Goal: Communication & Community: Share content

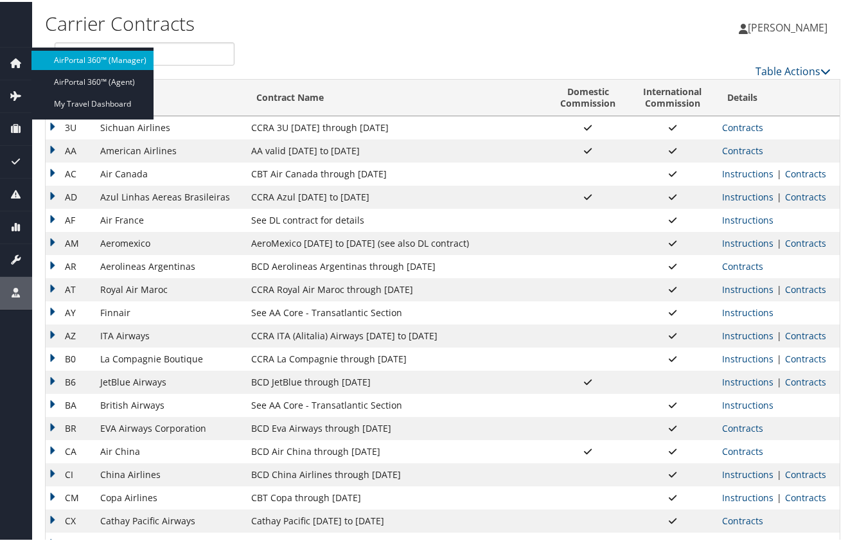
click at [58, 55] on link "AirPortal 360™ (Manager)" at bounding box center [92, 58] width 122 height 19
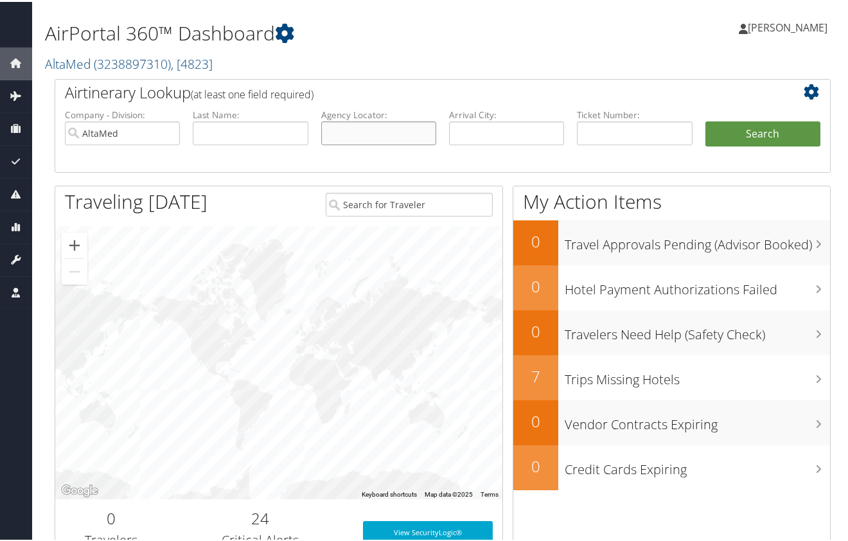
click at [345, 131] on input "text" at bounding box center [378, 131] width 115 height 24
type input "ABWBJO"
click at [705, 119] on button "Search" at bounding box center [762, 132] width 115 height 26
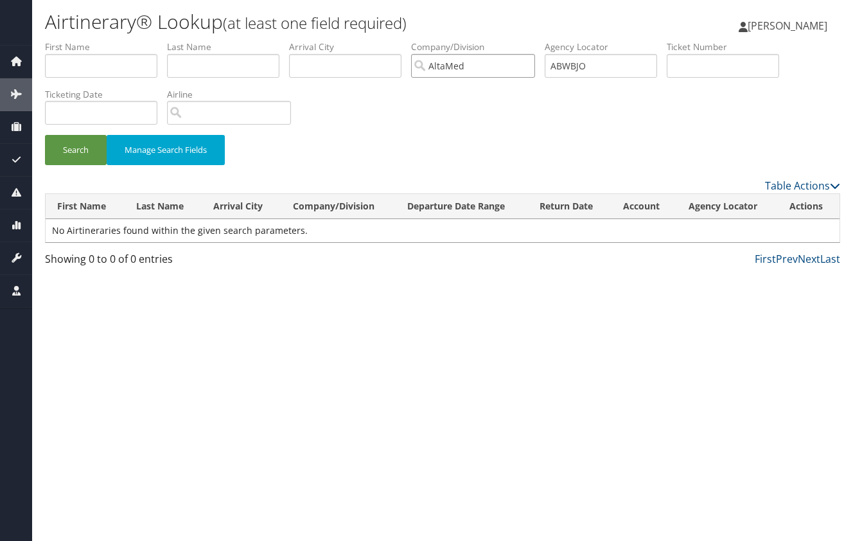
click at [533, 66] on input "AltaMed" at bounding box center [473, 66] width 124 height 24
click at [81, 155] on button "Search" at bounding box center [76, 150] width 62 height 30
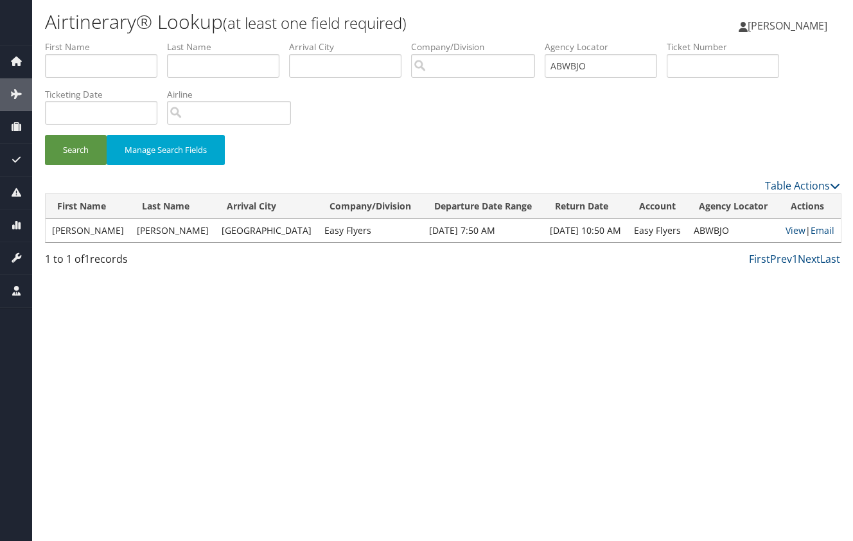
click at [85, 229] on td "[PERSON_NAME]" at bounding box center [88, 230] width 85 height 23
click at [815, 231] on link "Email" at bounding box center [823, 230] width 24 height 12
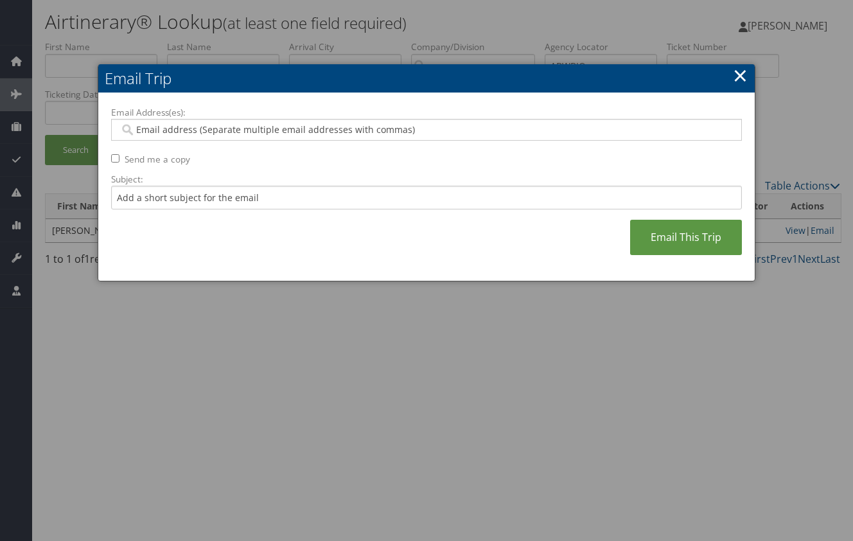
click at [330, 126] on input "Email Address(es):" at bounding box center [425, 129] width 613 height 13
paste input "[EMAIL_ADDRESS][PERSON_NAME][DOMAIN_NAME],[PERSON_NAME][EMAIL_ADDRESS][PERSON_N…"
type input "[EMAIL_ADDRESS][PERSON_NAME][DOMAIN_NAME],[PERSON_NAME][EMAIL_ADDRESS][PERSON_N…"
type input "[EMAIL_ADDRESS][PERSON_NAME][DOMAIN_NAME], [PERSON_NAME][EMAIL_ADDRESS][PERSON_…"
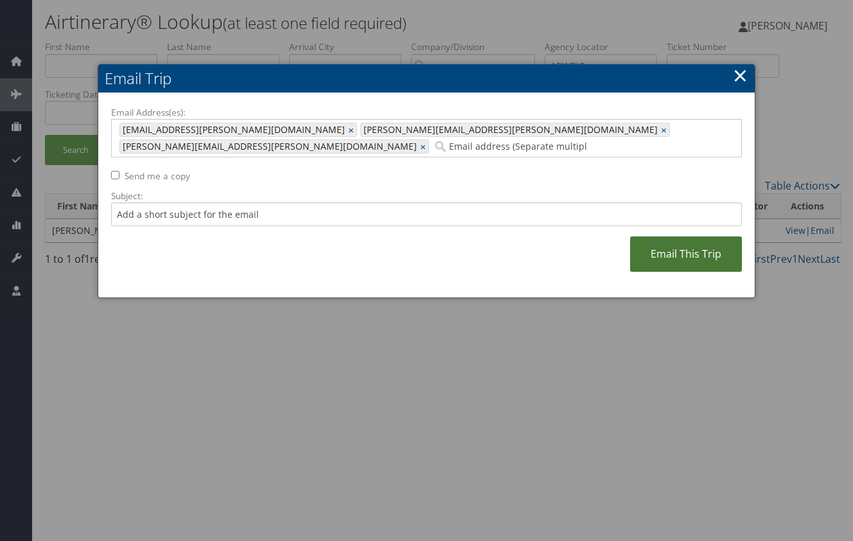
click at [673, 236] on link "Email This Trip" at bounding box center [686, 253] width 112 height 35
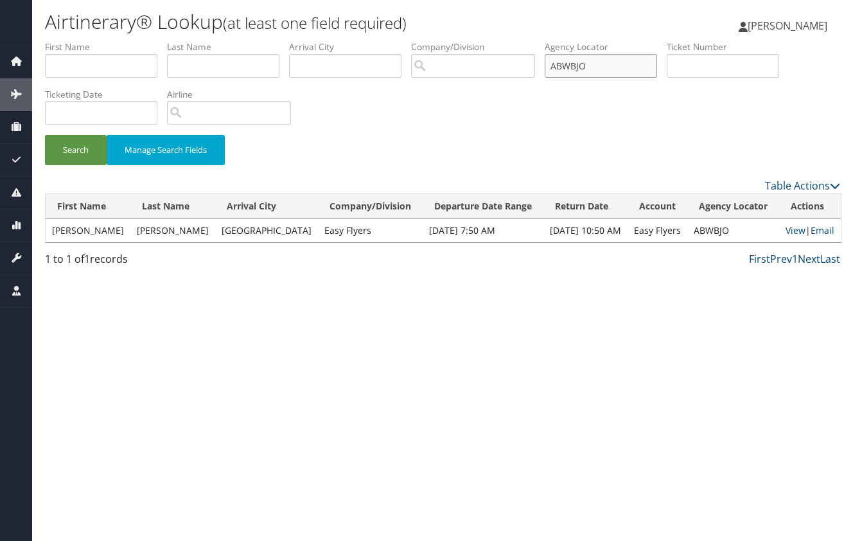
drag, startPoint x: 602, startPoint y: 57, endPoint x: 381, endPoint y: 91, distance: 223.7
click at [381, 91] on form "First Name Last Name Departure City Arrival City Company/Division Airport/City …" at bounding box center [442, 108] width 795 height 137
type input "FNIQYO"
click at [45, 135] on button "Search" at bounding box center [76, 150] width 62 height 30
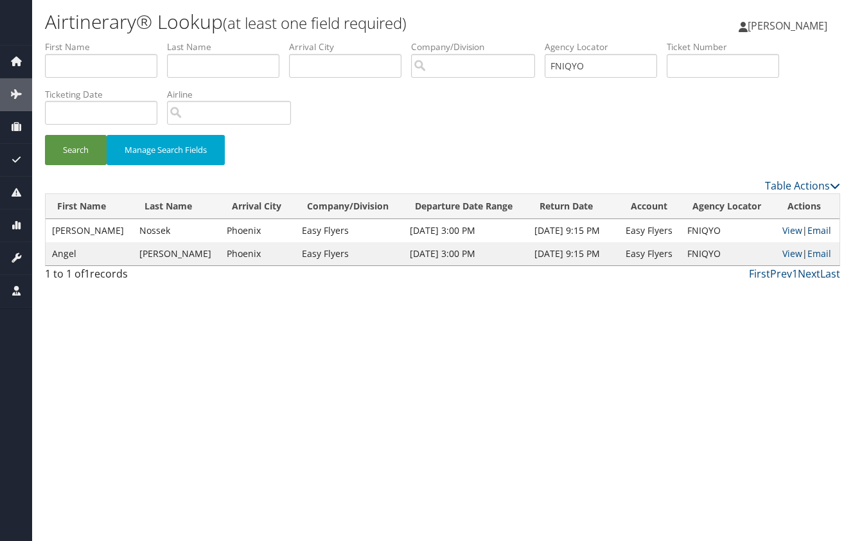
click at [812, 235] on link "Email" at bounding box center [819, 230] width 24 height 12
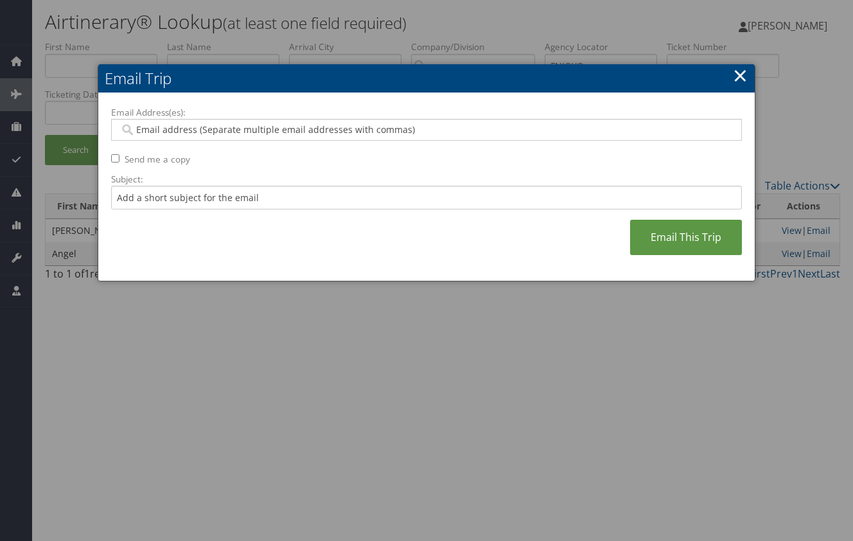
click at [270, 127] on input "Email Address(es):" at bounding box center [425, 129] width 613 height 13
paste input "[EMAIL_ADDRESS][PERSON_NAME][DOMAIN_NAME],[PERSON_NAME][EMAIL_ADDRESS][PERSON_N…"
type input "[EMAIL_ADDRESS][PERSON_NAME][DOMAIN_NAME],[PERSON_NAME][EMAIL_ADDRESS][PERSON_N…"
type input "[EMAIL_ADDRESS][PERSON_NAME][DOMAIN_NAME], [PERSON_NAME][EMAIL_ADDRESS][PERSON_…"
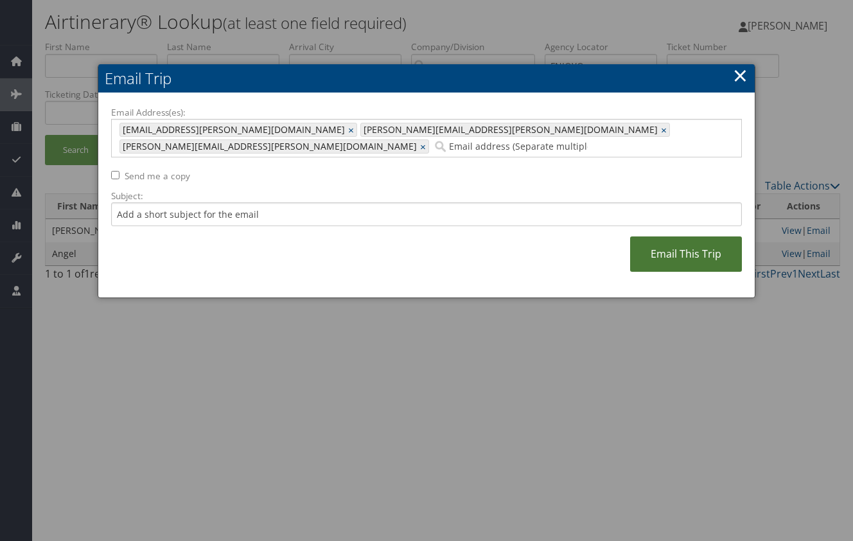
click at [660, 241] on link "Email This Trip" at bounding box center [686, 253] width 112 height 35
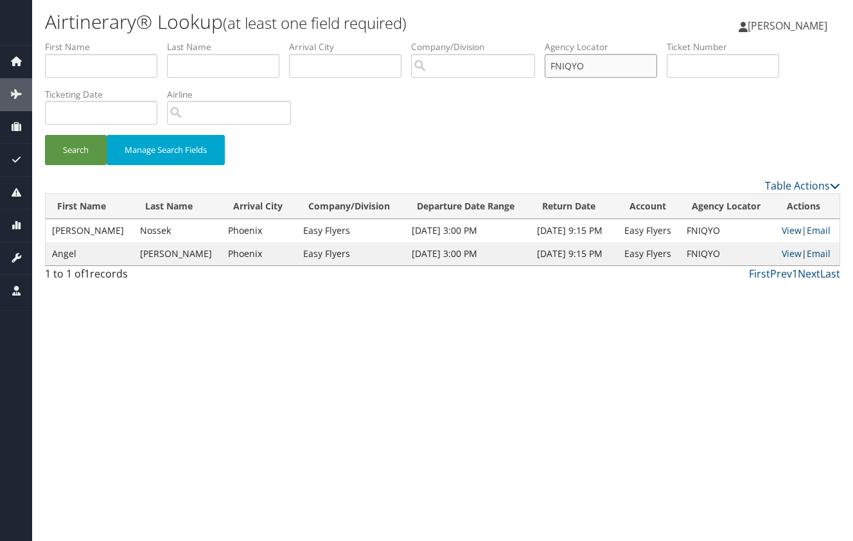
drag, startPoint x: 626, startPoint y: 64, endPoint x: 396, endPoint y: 85, distance: 231.5
click at [396, 40] on ul "First Name Last Name Departure City Arrival City Company/Division Airport/City …" at bounding box center [442, 40] width 795 height 0
type input "IHPWAN"
click at [45, 135] on button "Search" at bounding box center [76, 150] width 62 height 30
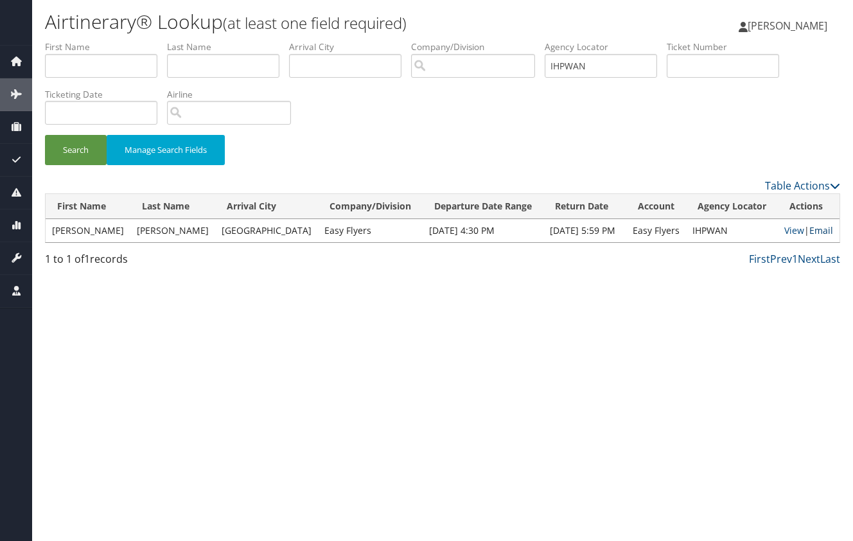
click at [816, 229] on link "Email" at bounding box center [821, 230] width 24 height 12
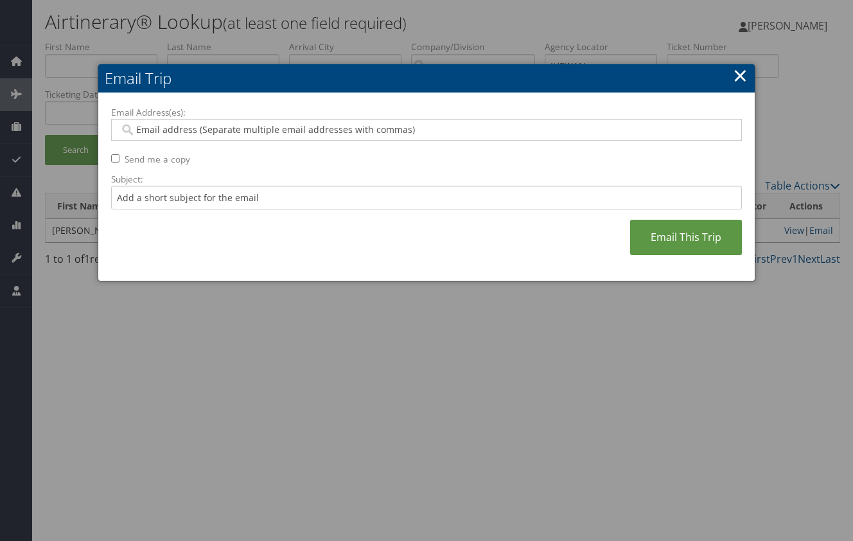
click at [453, 124] on input "Email Address(es):" at bounding box center [425, 129] width 613 height 13
paste input "[EMAIL_ADDRESS][PERSON_NAME][DOMAIN_NAME],[PERSON_NAME][EMAIL_ADDRESS][PERSON_N…"
type input "[EMAIL_ADDRESS][PERSON_NAME][DOMAIN_NAME],[PERSON_NAME][EMAIL_ADDRESS][PERSON_N…"
type input "[EMAIL_ADDRESS][PERSON_NAME][DOMAIN_NAME], [PERSON_NAME][EMAIL_ADDRESS][PERSON_…"
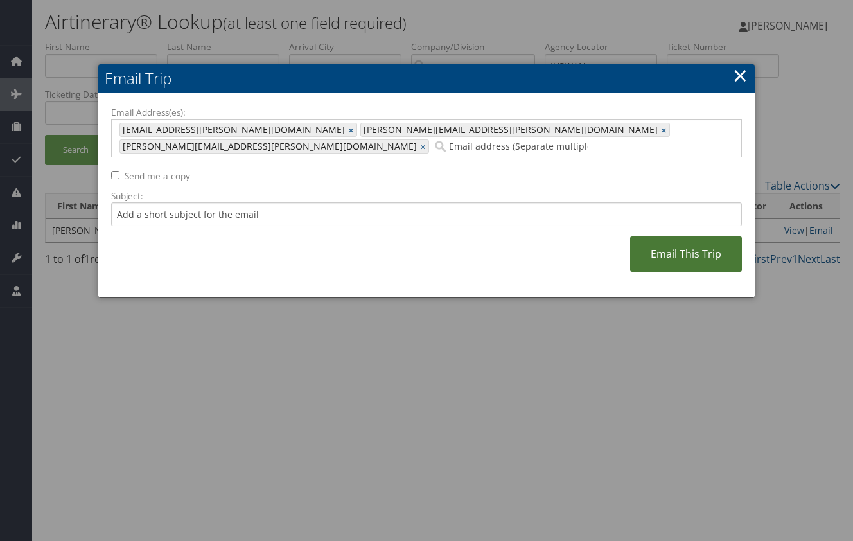
click at [683, 243] on link "Email This Trip" at bounding box center [686, 253] width 112 height 35
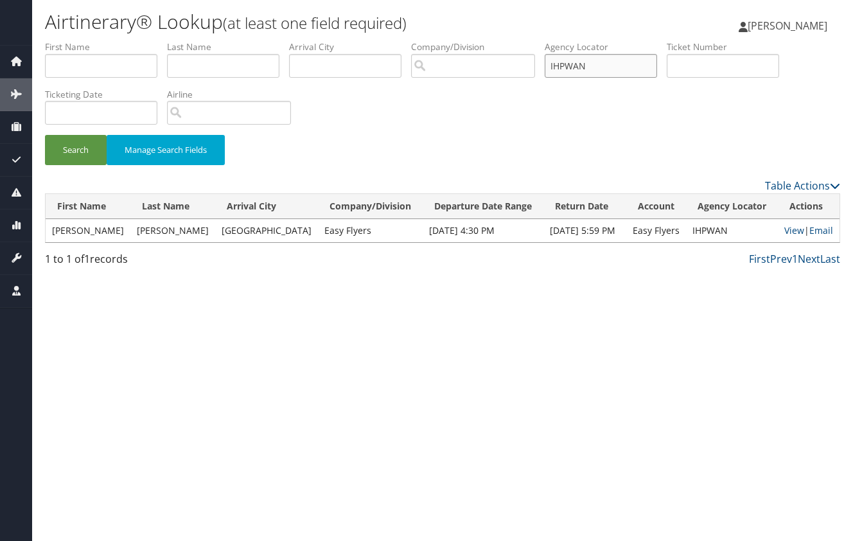
drag, startPoint x: 612, startPoint y: 71, endPoint x: 513, endPoint y: 70, distance: 99.6
click at [513, 40] on ul "First Name Last Name Departure City Arrival City Company/Division Airport/City …" at bounding box center [442, 40] width 795 height 0
click at [45, 135] on button "Search" at bounding box center [76, 150] width 62 height 30
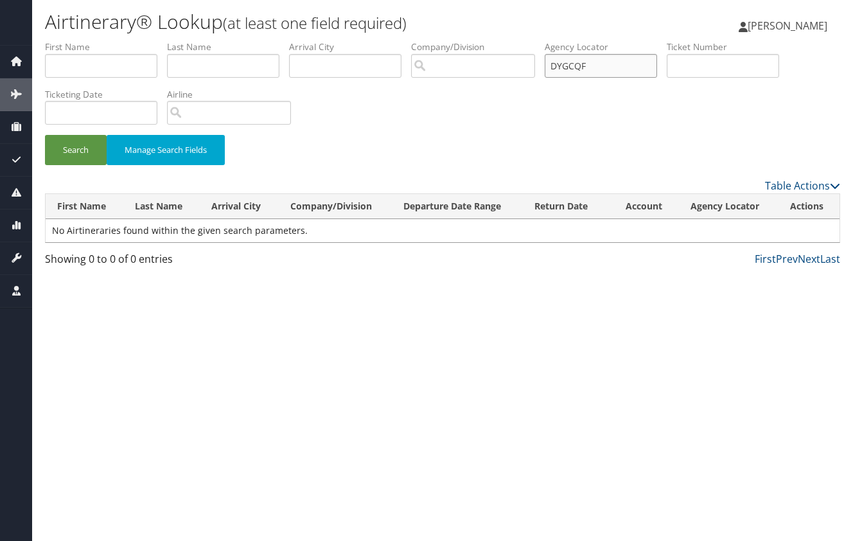
drag, startPoint x: 605, startPoint y: 65, endPoint x: 446, endPoint y: 67, distance: 159.3
click at [446, 40] on ul "First Name Last Name Departure City Arrival City Company/Division Airport/City …" at bounding box center [442, 40] width 795 height 0
type input "SYGCQF"
click at [45, 135] on button "Search" at bounding box center [76, 150] width 62 height 30
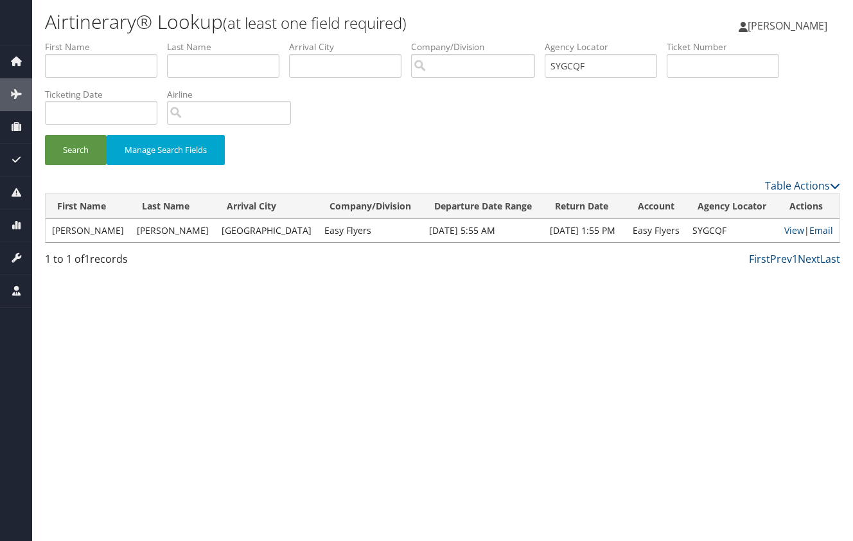
click at [824, 233] on link "Email" at bounding box center [821, 230] width 24 height 12
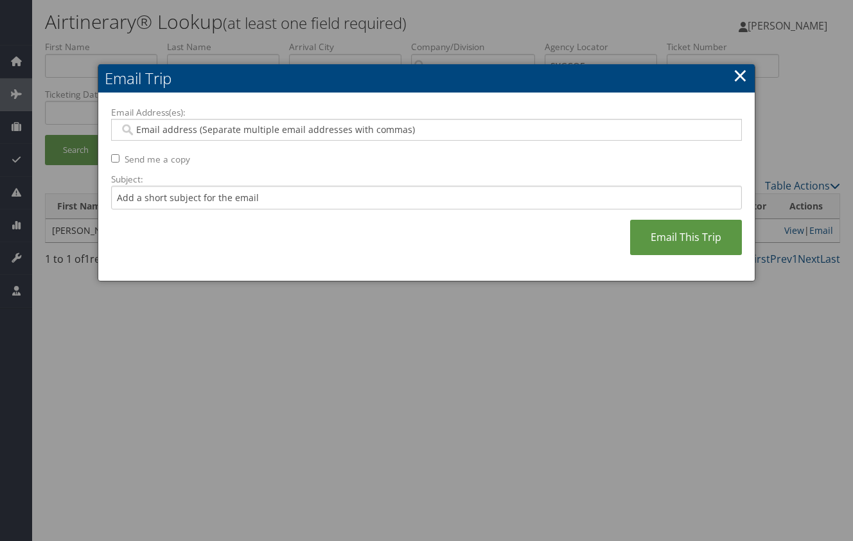
click at [452, 132] on input "Email Address(es):" at bounding box center [425, 129] width 613 height 13
paste input "[EMAIL_ADDRESS][PERSON_NAME][DOMAIN_NAME],[PERSON_NAME][EMAIL_ADDRESS][PERSON_N…"
type input "[EMAIL_ADDRESS][PERSON_NAME][DOMAIN_NAME],[PERSON_NAME][EMAIL_ADDRESS][PERSON_N…"
type input "[EMAIL_ADDRESS][PERSON_NAME][DOMAIN_NAME], [PERSON_NAME][EMAIL_ADDRESS][PERSON_…"
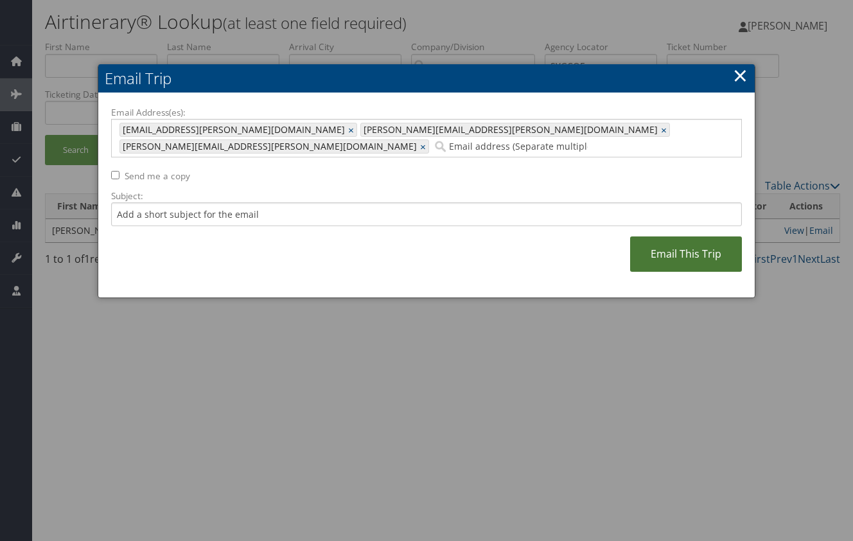
click at [675, 238] on link "Email This Trip" at bounding box center [686, 253] width 112 height 35
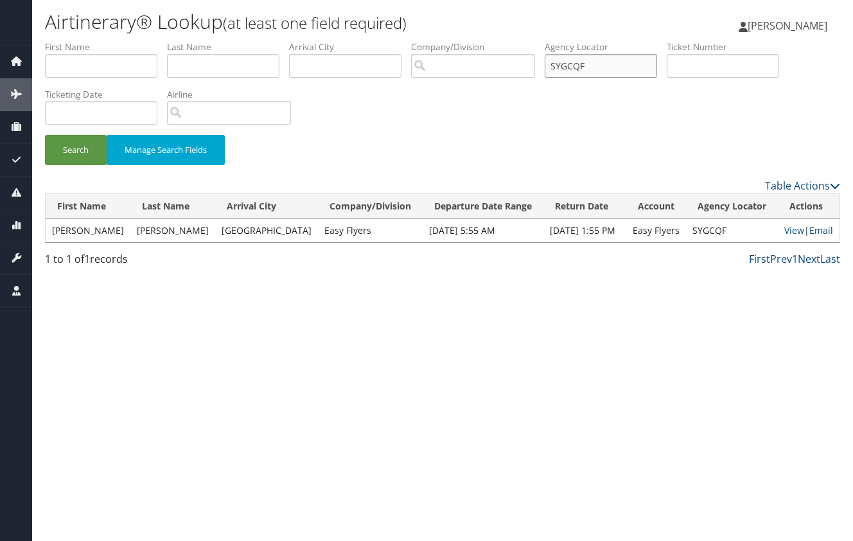
drag, startPoint x: 609, startPoint y: 60, endPoint x: 503, endPoint y: 66, distance: 106.1
click at [503, 40] on ul "First Name Last Name Departure City Arrival City Company/Division Airport/City …" at bounding box center [442, 40] width 795 height 0
click at [45, 135] on button "Search" at bounding box center [76, 150] width 62 height 30
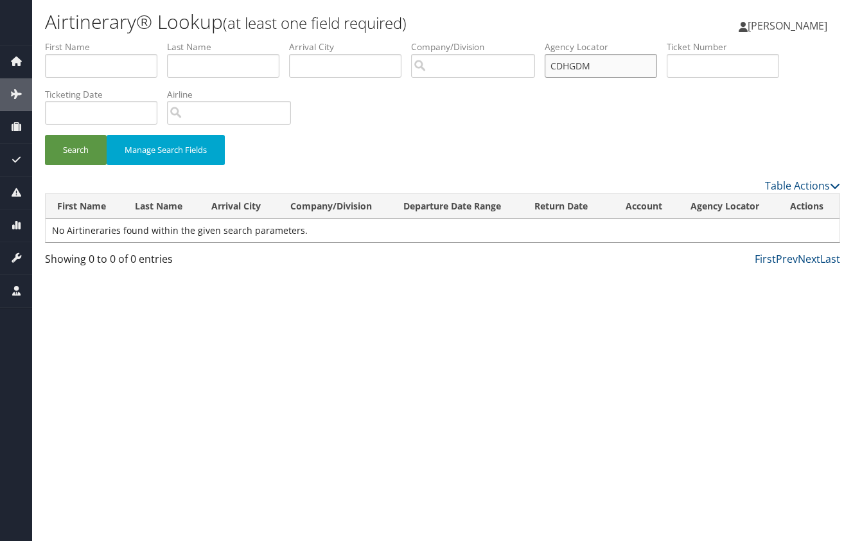
drag, startPoint x: 654, startPoint y: 66, endPoint x: 479, endPoint y: 66, distance: 174.7
click at [479, 40] on ul "First Name Last Name Departure City Arrival City Company/Division Airport/City …" at bounding box center [442, 40] width 795 height 0
type input "CDHBDM"
click at [45, 135] on button "Search" at bounding box center [76, 150] width 62 height 30
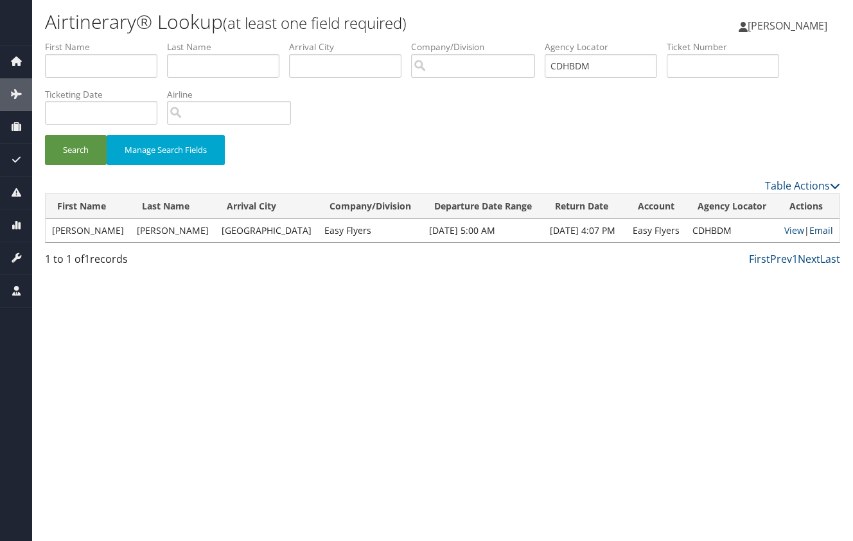
click at [814, 228] on link "Email" at bounding box center [821, 230] width 24 height 12
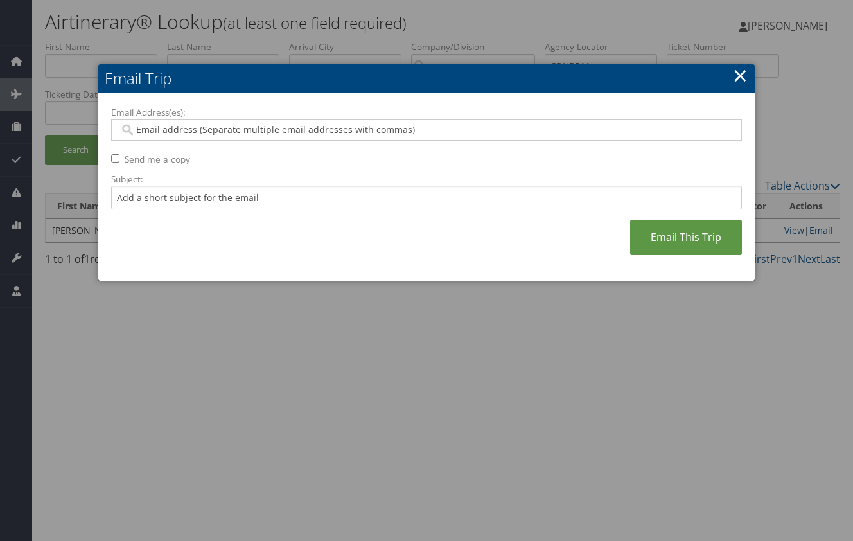
click at [475, 135] on input "Email Address(es):" at bounding box center [425, 129] width 613 height 13
paste input "[EMAIL_ADDRESS][PERSON_NAME][DOMAIN_NAME],[PERSON_NAME][EMAIL_ADDRESS][PERSON_N…"
type input "[EMAIL_ADDRESS][PERSON_NAME][DOMAIN_NAME],[PERSON_NAME][EMAIL_ADDRESS][PERSON_N…"
type input "[EMAIL_ADDRESS][PERSON_NAME][DOMAIN_NAME], [PERSON_NAME][EMAIL_ADDRESS][PERSON_…"
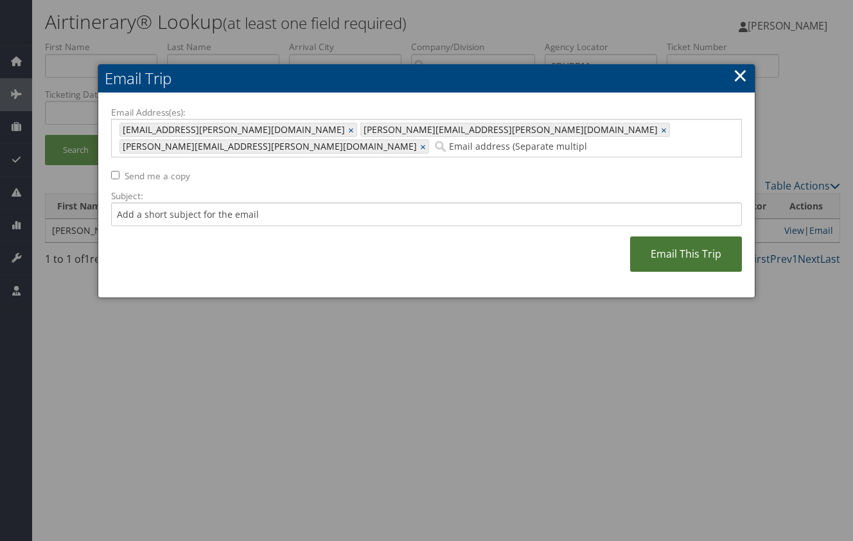
click at [678, 243] on link "Email This Trip" at bounding box center [686, 253] width 112 height 35
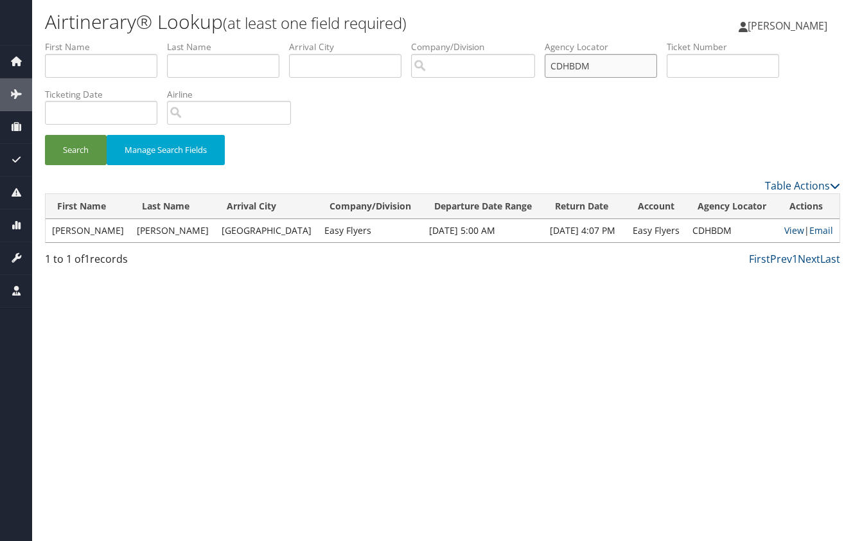
drag, startPoint x: 606, startPoint y: 71, endPoint x: 513, endPoint y: 68, distance: 93.8
click at [513, 40] on ul "First Name Last Name Departure City Arrival City Company/Division Airport/City …" at bounding box center [442, 40] width 795 height 0
type input "NIDLDL"
click at [45, 135] on button "Search" at bounding box center [76, 150] width 62 height 30
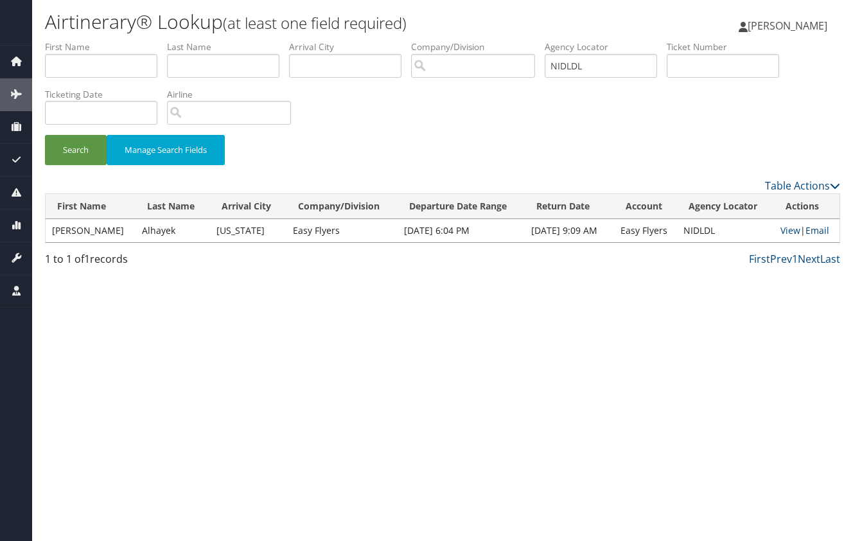
click at [820, 233] on link "Email" at bounding box center [818, 230] width 24 height 12
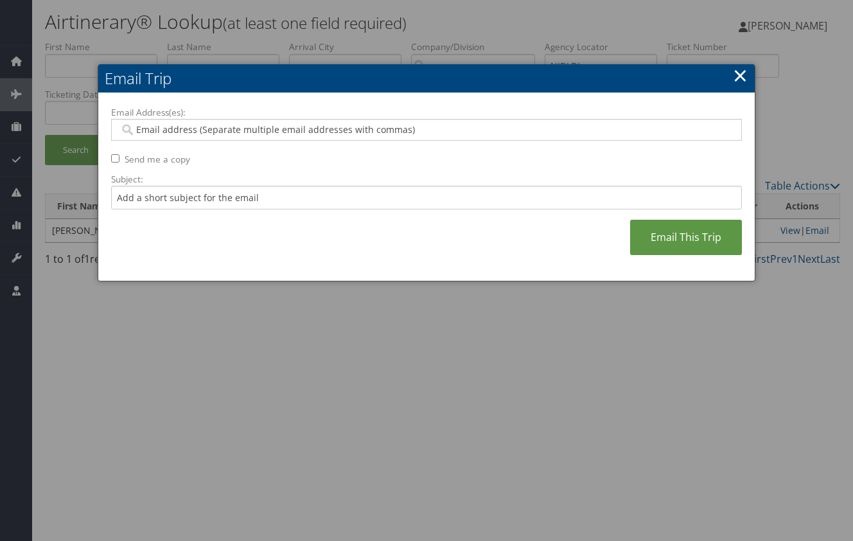
click at [411, 132] on input "Email Address(es):" at bounding box center [425, 129] width 613 height 13
paste input "[EMAIL_ADDRESS][PERSON_NAME][DOMAIN_NAME],[PERSON_NAME][EMAIL_ADDRESS][PERSON_N…"
type input "[EMAIL_ADDRESS][PERSON_NAME][DOMAIN_NAME],[PERSON_NAME][EMAIL_ADDRESS][PERSON_N…"
type input "[EMAIL_ADDRESS][PERSON_NAME][DOMAIN_NAME], [PERSON_NAME][EMAIL_ADDRESS][PERSON_…"
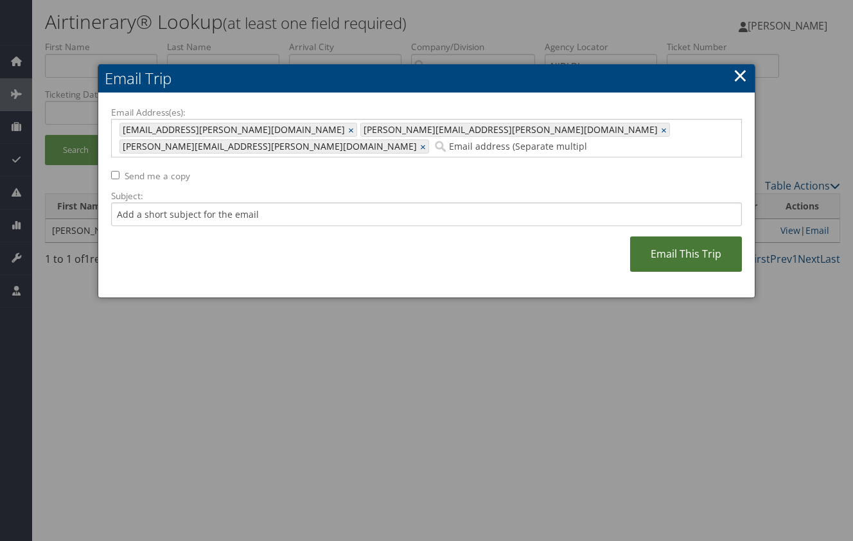
click at [666, 236] on link "Email This Trip" at bounding box center [686, 253] width 112 height 35
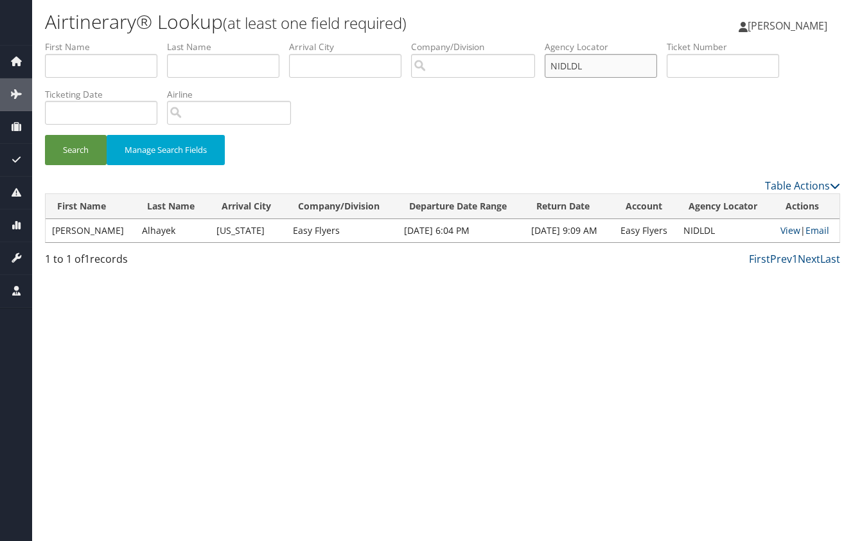
drag, startPoint x: 604, startPoint y: 60, endPoint x: 460, endPoint y: 62, distance: 144.6
click at [460, 40] on ul "First Name Last Name Departure City Arrival City Company/Division Airport/City …" at bounding box center [442, 40] width 795 height 0
type input "NYHYCO"
click at [45, 135] on button "Search" at bounding box center [76, 150] width 62 height 30
click at [821, 230] on link "Email" at bounding box center [819, 230] width 24 height 12
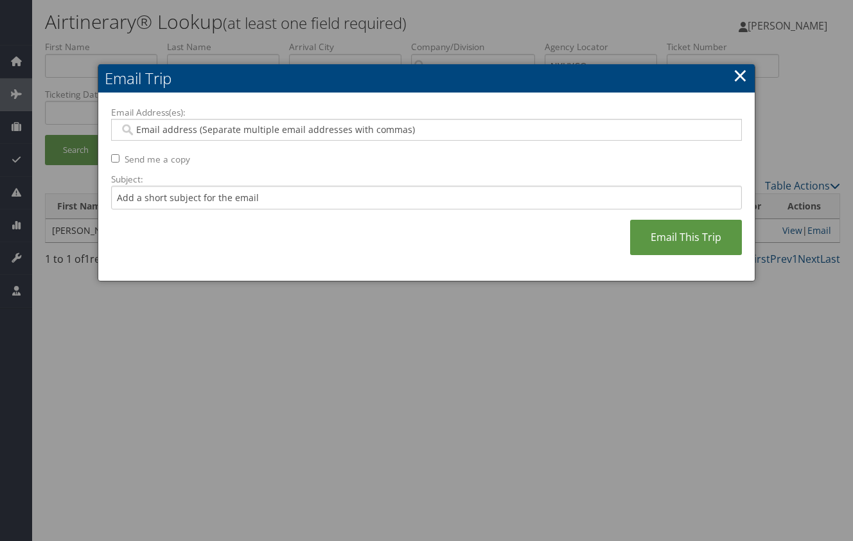
click at [529, 132] on input "Email Address(es):" at bounding box center [425, 129] width 613 height 13
paste input "[EMAIL_ADDRESS][PERSON_NAME][DOMAIN_NAME],[PERSON_NAME][EMAIL_ADDRESS][PERSON_N…"
type input "[EMAIL_ADDRESS][PERSON_NAME][DOMAIN_NAME],[PERSON_NAME][EMAIL_ADDRESS][PERSON_N…"
type input "[EMAIL_ADDRESS][PERSON_NAME][DOMAIN_NAME], [PERSON_NAME][EMAIL_ADDRESS][PERSON_…"
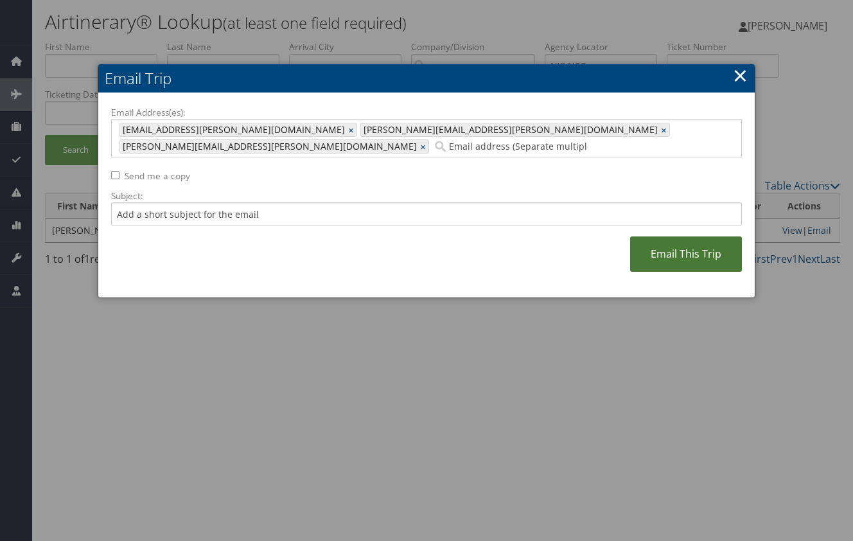
click at [689, 236] on link "Email This Trip" at bounding box center [686, 253] width 112 height 35
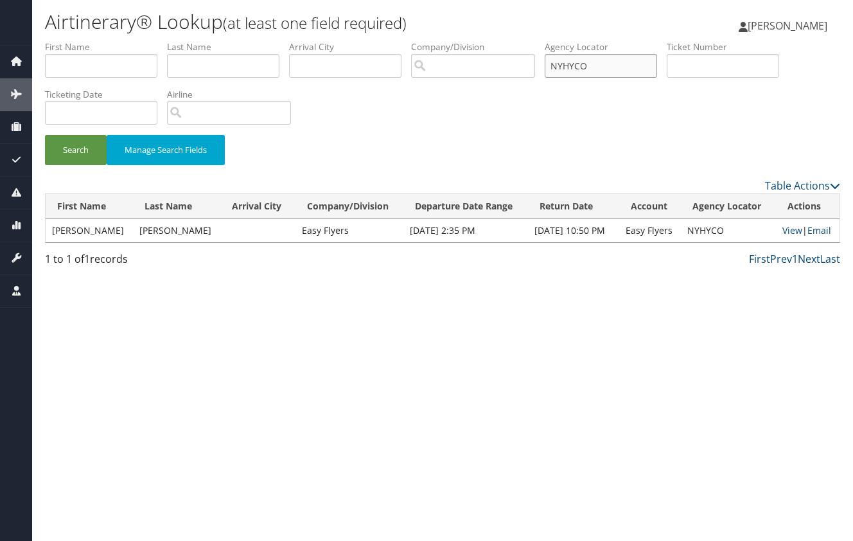
drag, startPoint x: 605, startPoint y: 71, endPoint x: 517, endPoint y: 71, distance: 88.0
click at [517, 40] on ul "First Name Last Name Departure City Arrival City Company/Division Airport/City …" at bounding box center [442, 40] width 795 height 0
type input "DBMEQY"
click at [45, 135] on button "Search" at bounding box center [76, 150] width 62 height 30
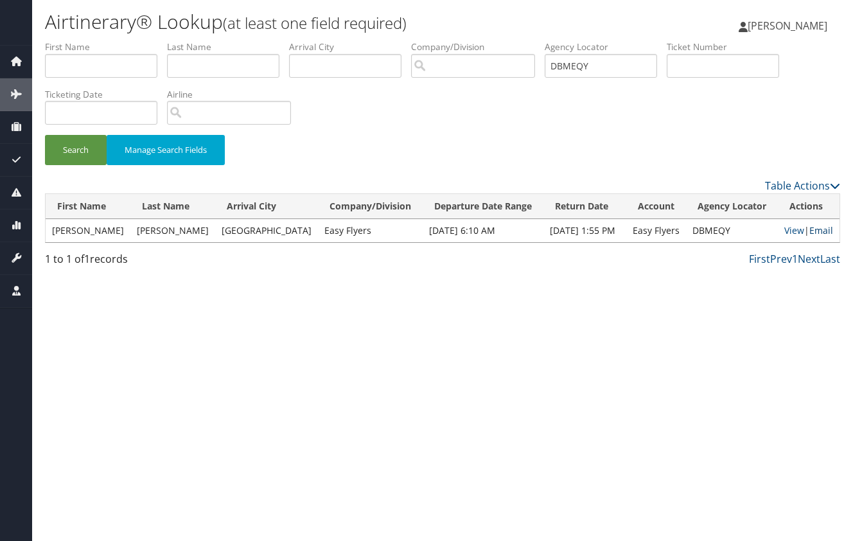
click at [820, 230] on link "Email" at bounding box center [821, 230] width 24 height 12
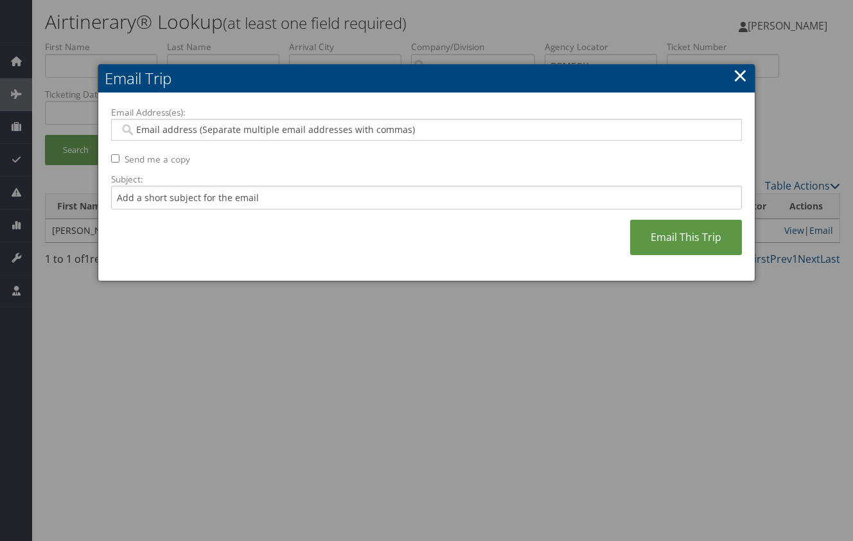
click at [518, 128] on input "Email Address(es):" at bounding box center [425, 129] width 613 height 13
paste input "[EMAIL_ADDRESS][PERSON_NAME][DOMAIN_NAME],[PERSON_NAME][EMAIL_ADDRESS][PERSON_N…"
type input "[EMAIL_ADDRESS][PERSON_NAME][DOMAIN_NAME],[PERSON_NAME][EMAIL_ADDRESS][PERSON_N…"
type input "[EMAIL_ADDRESS][PERSON_NAME][DOMAIN_NAME], [PERSON_NAME][EMAIL_ADDRESS][PERSON_…"
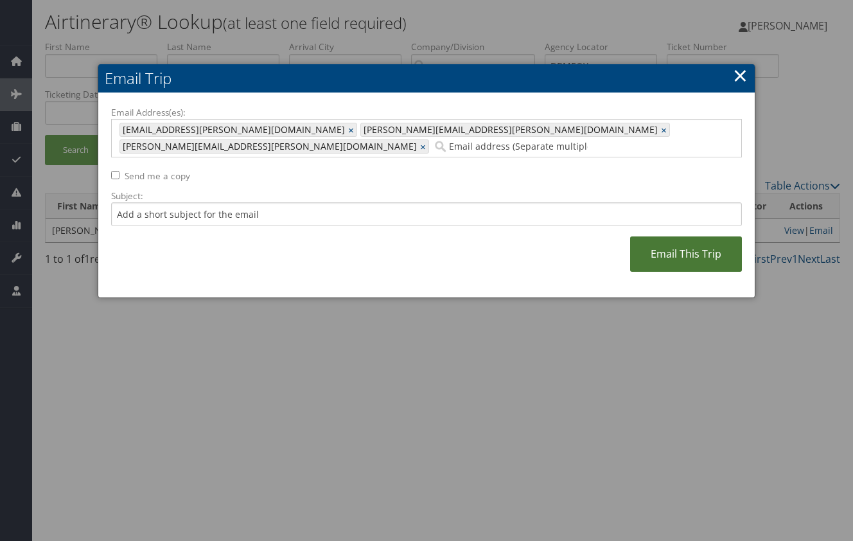
click at [673, 240] on link "Email This Trip" at bounding box center [686, 253] width 112 height 35
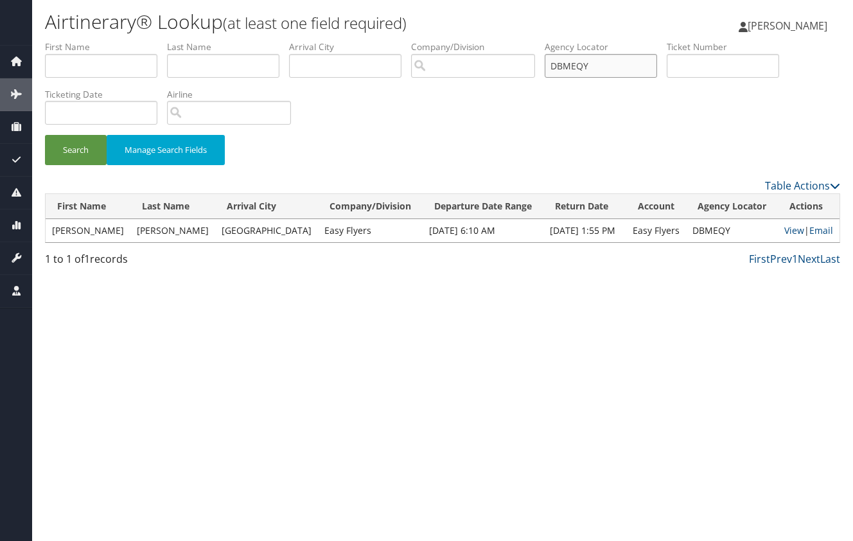
drag, startPoint x: 633, startPoint y: 66, endPoint x: 470, endPoint y: 61, distance: 163.2
click at [470, 40] on ul "First Name Last Name Departure City Arrival City Company/Division Airport/City …" at bounding box center [442, 40] width 795 height 0
click at [604, 62] on input "DBMEQY" at bounding box center [601, 66] width 112 height 24
drag, startPoint x: 604, startPoint y: 62, endPoint x: 547, endPoint y: 62, distance: 57.2
click at [547, 40] on ul "First Name Last Name Departure City Arrival City Company/Division Airport/City …" at bounding box center [442, 40] width 795 height 0
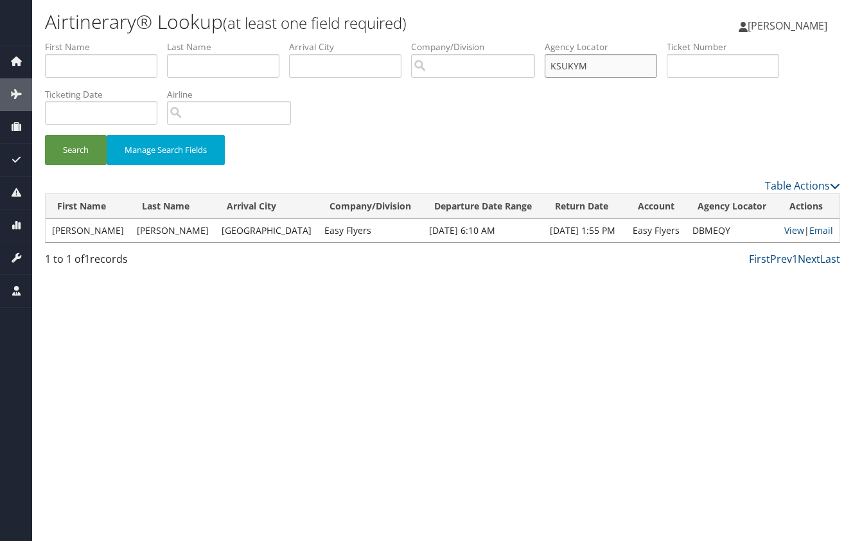
type input "KSUKYM"
click at [45, 135] on button "Search" at bounding box center [76, 150] width 62 height 30
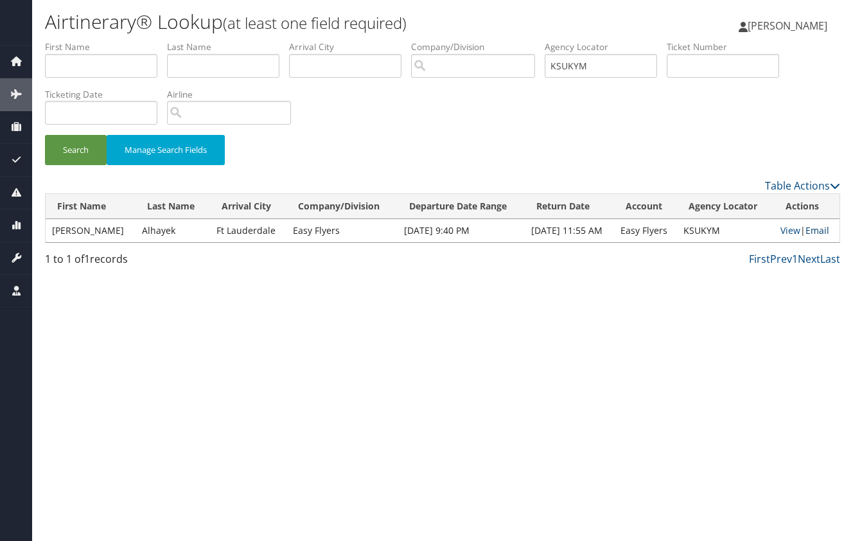
click at [817, 234] on link "Email" at bounding box center [818, 230] width 24 height 12
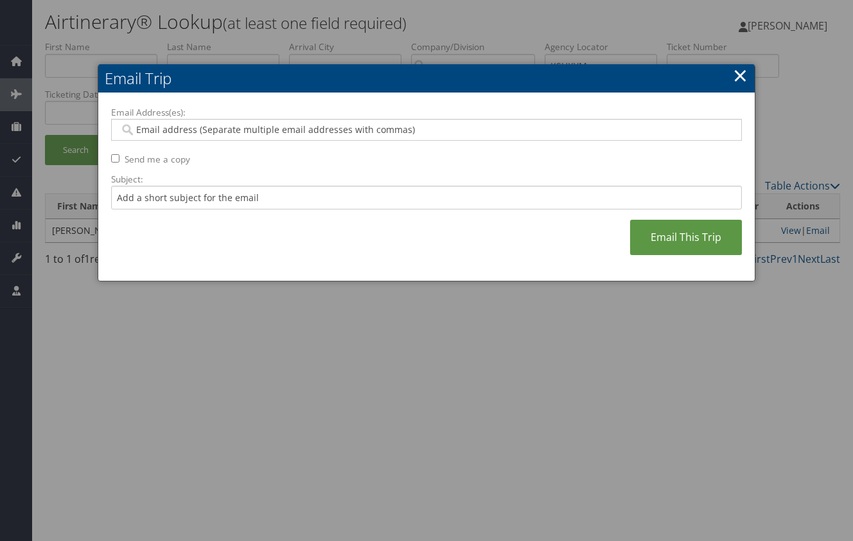
click at [405, 125] on input "Email Address(es):" at bounding box center [425, 129] width 613 height 13
paste input "[EMAIL_ADDRESS][PERSON_NAME][DOMAIN_NAME],[PERSON_NAME][EMAIL_ADDRESS][PERSON_N…"
type input "[EMAIL_ADDRESS][PERSON_NAME][DOMAIN_NAME],[PERSON_NAME][EMAIL_ADDRESS][PERSON_N…"
type input "[EMAIL_ADDRESS][PERSON_NAME][DOMAIN_NAME], [PERSON_NAME][EMAIL_ADDRESS][PERSON_…"
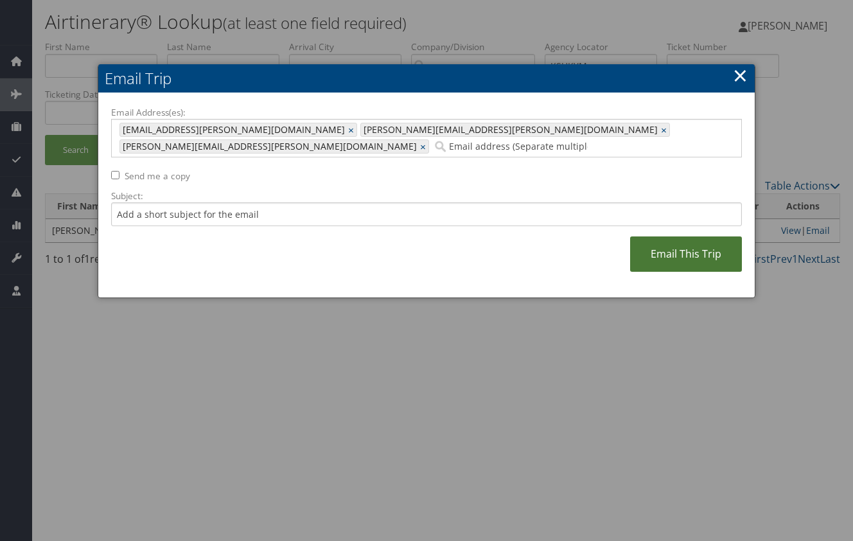
click at [663, 236] on link "Email This Trip" at bounding box center [686, 253] width 112 height 35
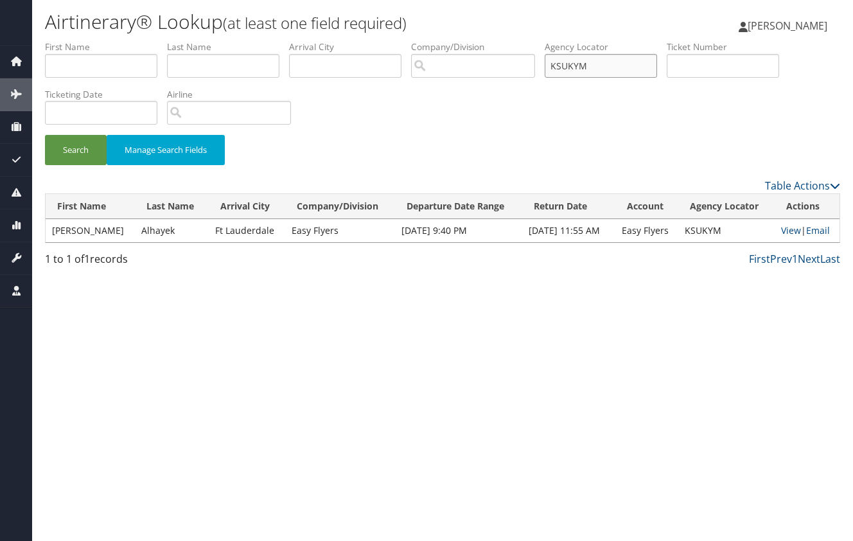
drag, startPoint x: 609, startPoint y: 60, endPoint x: 426, endPoint y: 81, distance: 184.3
click at [426, 40] on ul "First Name Last Name Departure City Arrival City Company/Division Airport/City …" at bounding box center [442, 40] width 795 height 0
type input "MNGNGF"
click at [45, 135] on button "Search" at bounding box center [76, 150] width 62 height 30
click at [819, 231] on link "Email" at bounding box center [819, 230] width 24 height 12
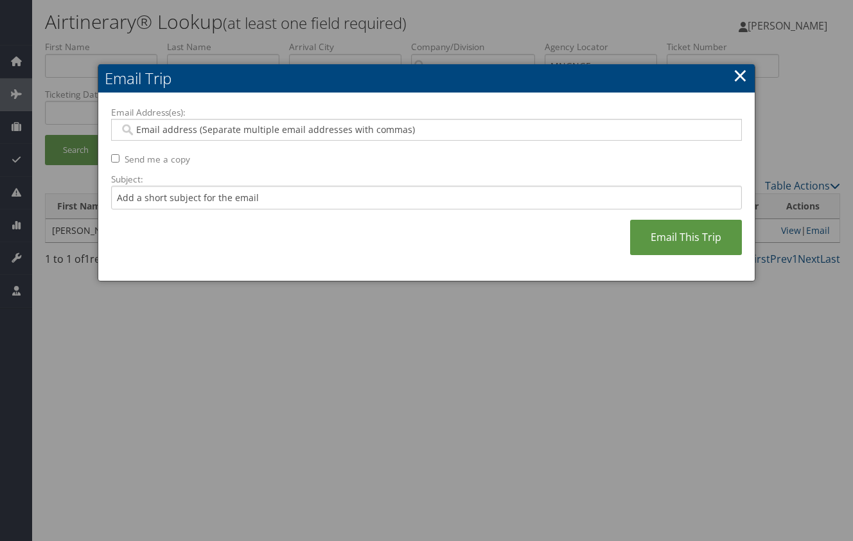
click at [497, 127] on input "Email Address(es):" at bounding box center [425, 129] width 613 height 13
paste input "[EMAIL_ADDRESS][PERSON_NAME][DOMAIN_NAME],[PERSON_NAME][EMAIL_ADDRESS][PERSON_N…"
type input "[EMAIL_ADDRESS][PERSON_NAME][DOMAIN_NAME],[PERSON_NAME][EMAIL_ADDRESS][PERSON_N…"
type input "[EMAIL_ADDRESS][PERSON_NAME][DOMAIN_NAME], [PERSON_NAME][EMAIL_ADDRESS][PERSON_…"
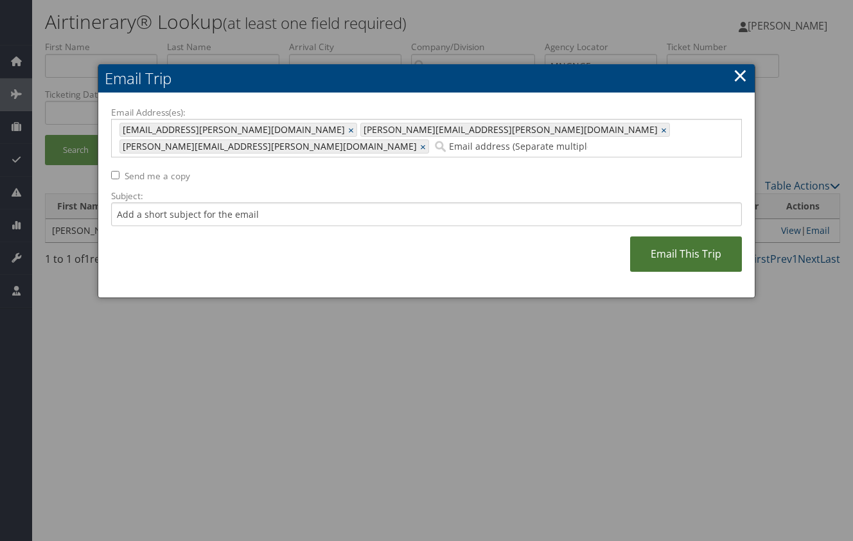
click at [667, 238] on link "Email This Trip" at bounding box center [686, 253] width 112 height 35
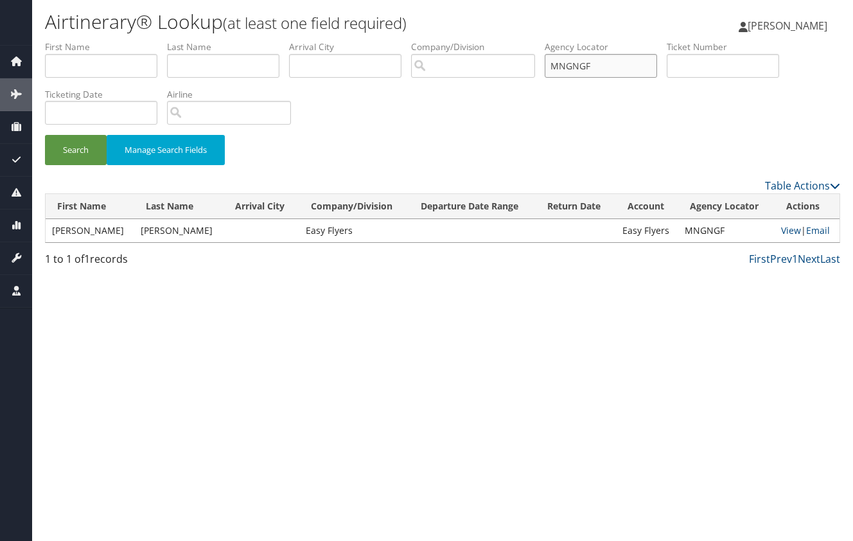
drag, startPoint x: 626, startPoint y: 69, endPoint x: 475, endPoint y: 69, distance: 150.3
click at [475, 40] on ul "First Name Last Name Departure City Arrival City Company/Division Airport/City …" at bounding box center [442, 40] width 795 height 0
type input "ODTDXX"
click at [45, 135] on button "Search" at bounding box center [76, 150] width 62 height 30
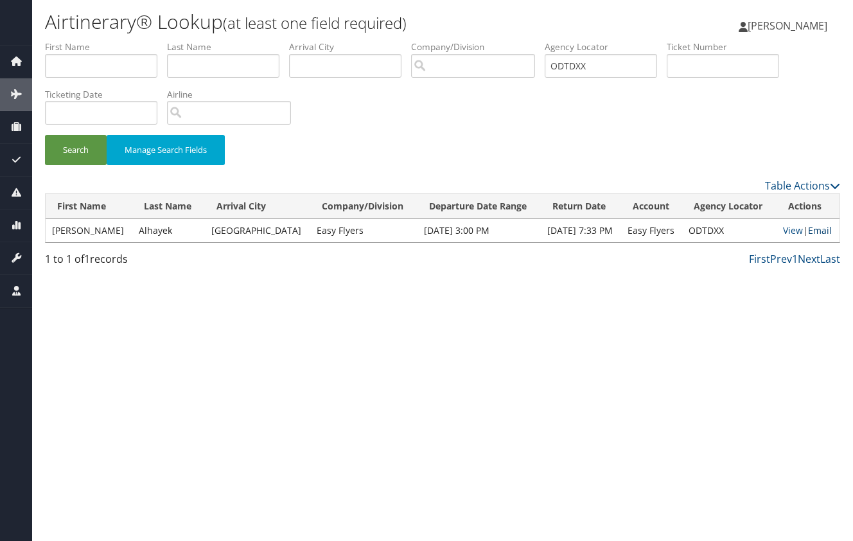
click at [817, 234] on link "Email" at bounding box center [820, 230] width 24 height 12
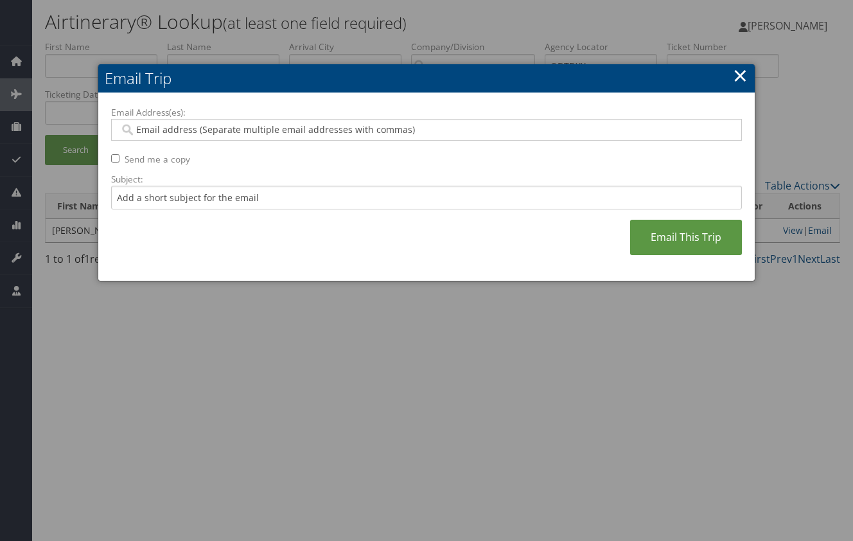
click at [289, 124] on input "Email Address(es):" at bounding box center [425, 129] width 613 height 13
paste input "[EMAIL_ADDRESS][PERSON_NAME][DOMAIN_NAME],[PERSON_NAME][EMAIL_ADDRESS][PERSON_N…"
type input "[EMAIL_ADDRESS][PERSON_NAME][DOMAIN_NAME],[PERSON_NAME][EMAIL_ADDRESS][PERSON_N…"
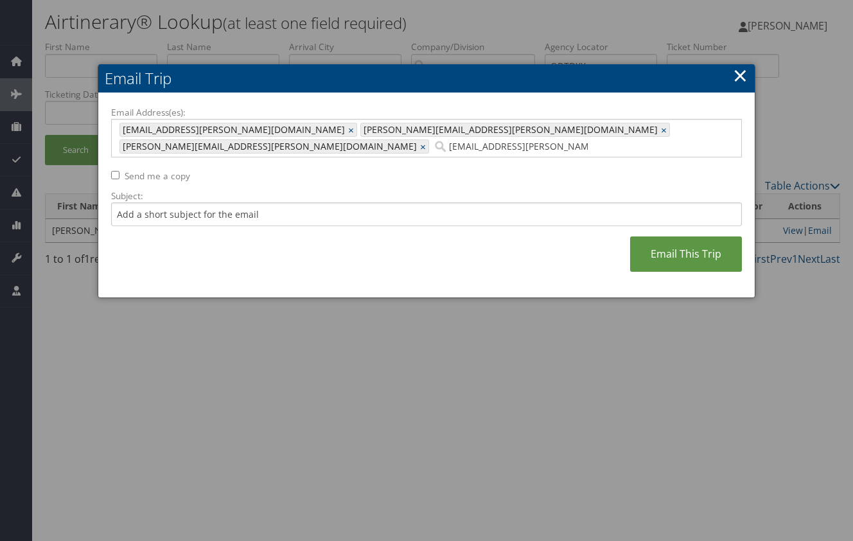
type input "[EMAIL_ADDRESS][PERSON_NAME][DOMAIN_NAME], [PERSON_NAME][EMAIL_ADDRESS][PERSON_…"
click at [682, 236] on link "Email This Trip" at bounding box center [686, 253] width 112 height 35
